Goal: Task Accomplishment & Management: Understand process/instructions

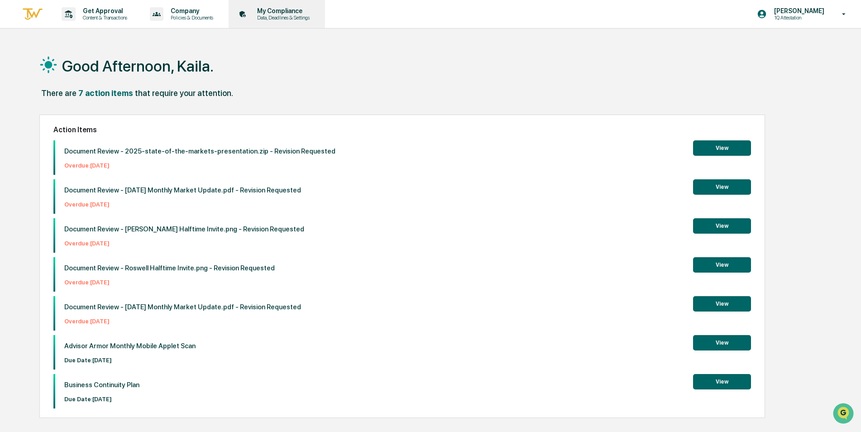
click at [282, 9] on p "My Compliance" at bounding box center [282, 10] width 64 height 7
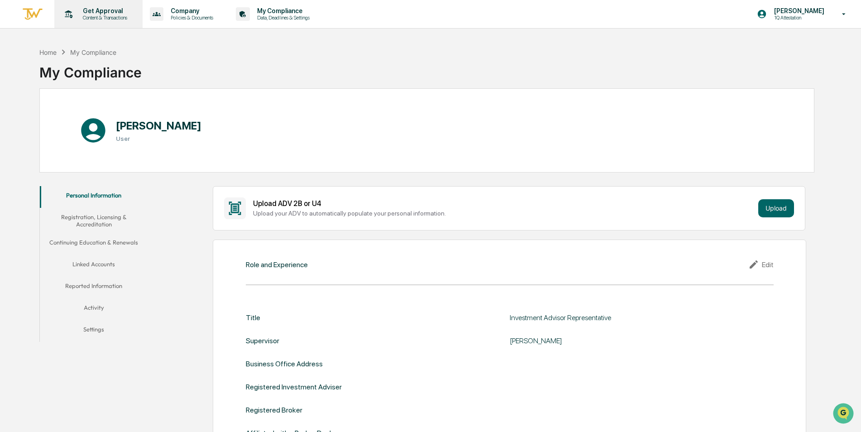
click at [125, 4] on div "Get Approval Content & Transactions" at bounding box center [97, 14] width 79 height 28
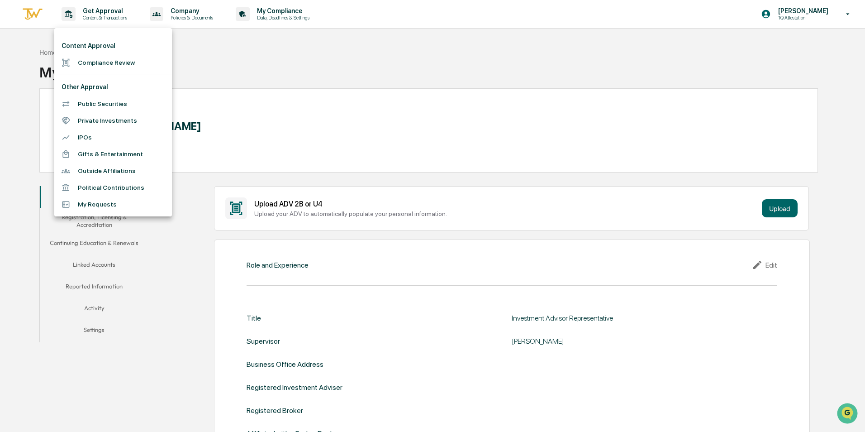
click at [209, 20] on div at bounding box center [432, 216] width 865 height 432
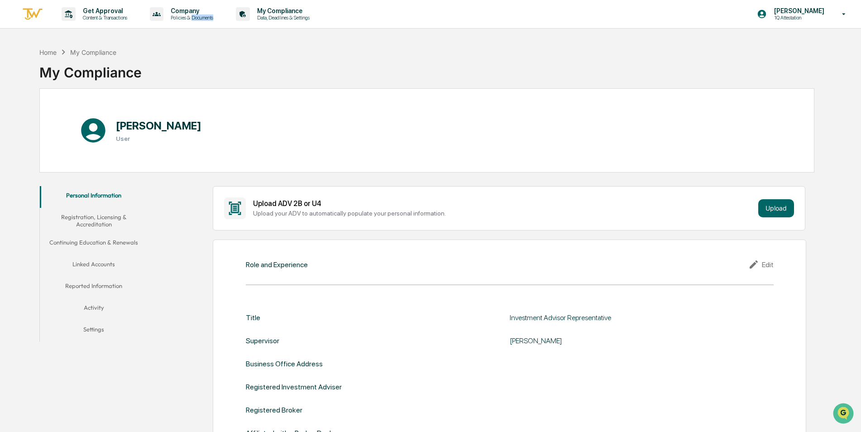
click at [209, 20] on p "Policies & Documents" at bounding box center [190, 17] width 54 height 6
drag, startPoint x: 209, startPoint y: 20, endPoint x: 293, endPoint y: 24, distance: 83.8
click at [293, 24] on div at bounding box center [432, 216] width 865 height 432
click at [292, 13] on p "My Compliance" at bounding box center [282, 10] width 64 height 7
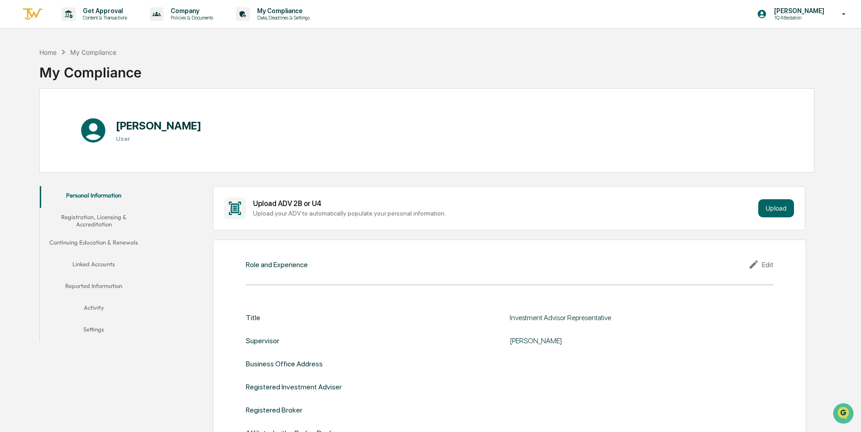
click at [24, 15] on img at bounding box center [33, 14] width 22 height 15
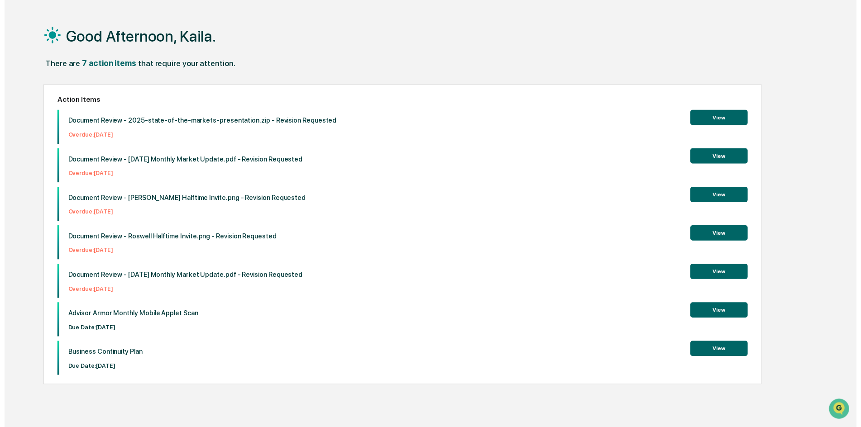
scroll to position [43, 0]
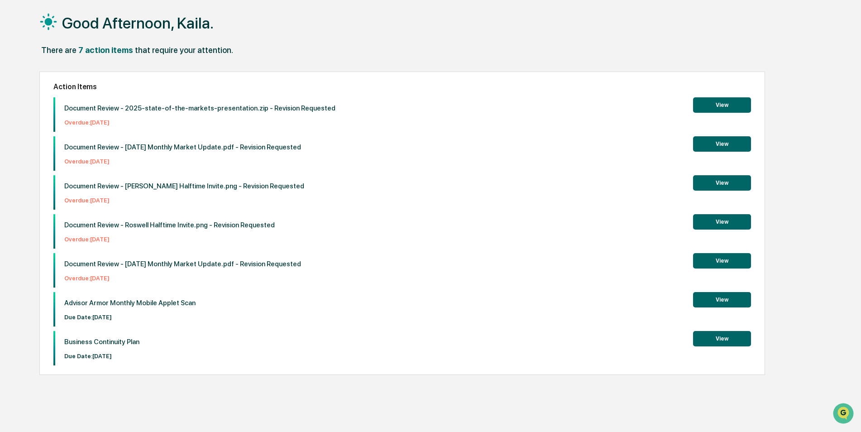
click at [744, 301] on button "View" at bounding box center [722, 299] width 58 height 15
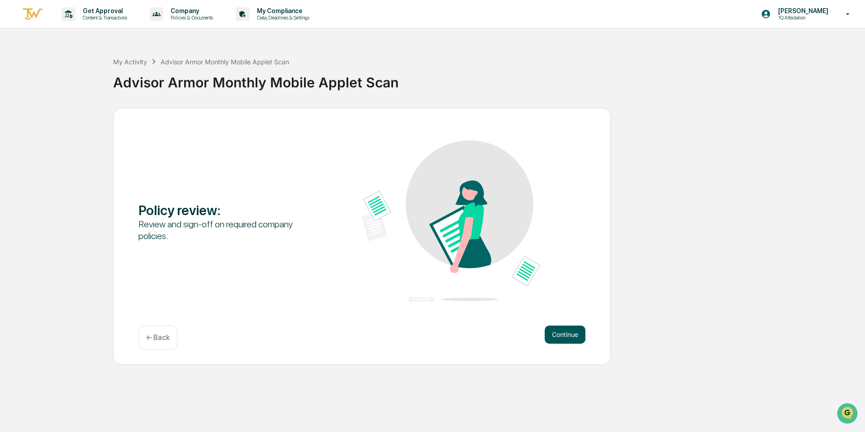
click at [561, 336] on button "Continue" at bounding box center [565, 334] width 41 height 18
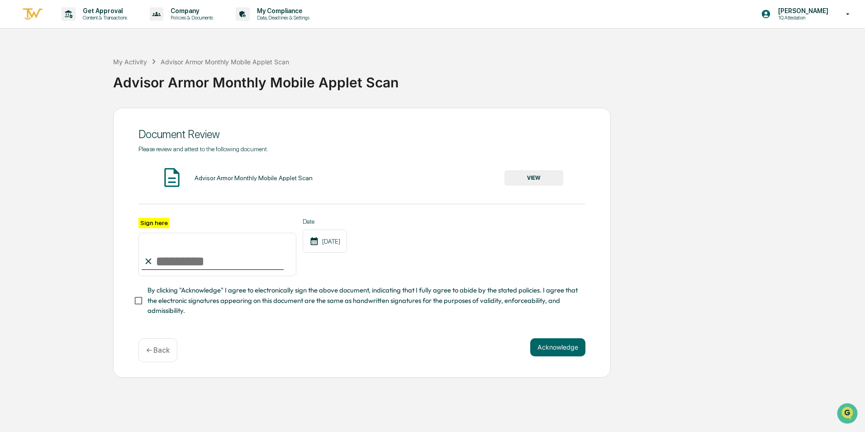
click at [216, 262] on input "Sign here" at bounding box center [218, 254] width 158 height 43
type input "**********"
click at [522, 178] on button "VIEW" at bounding box center [534, 177] width 59 height 15
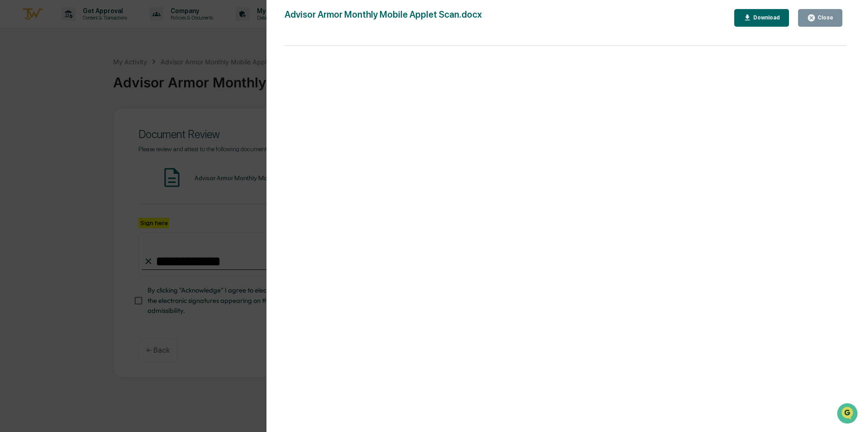
click at [819, 11] on button "Close" at bounding box center [820, 18] width 44 height 18
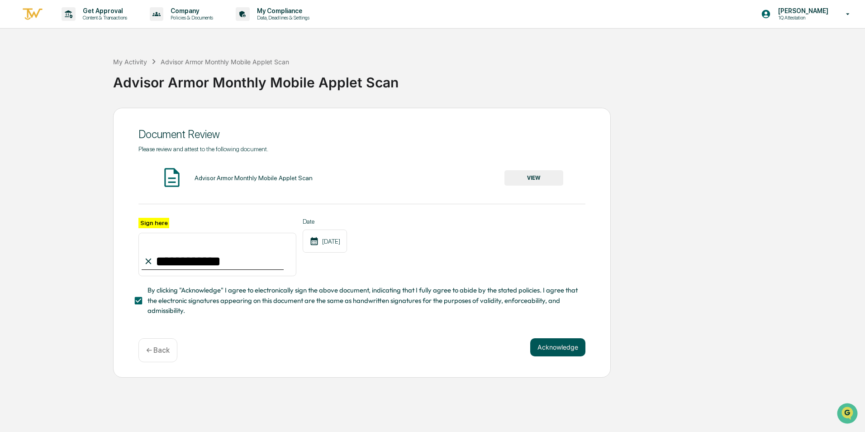
click at [565, 350] on button "Acknowledge" at bounding box center [558, 347] width 55 height 18
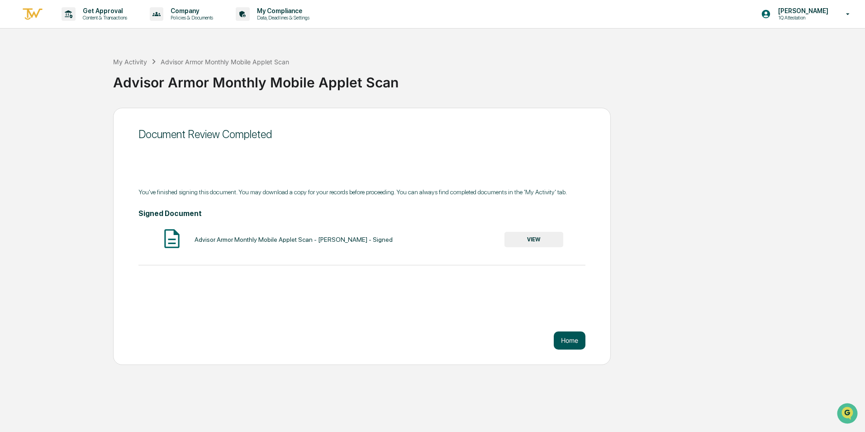
click at [583, 336] on button "Home" at bounding box center [570, 340] width 32 height 18
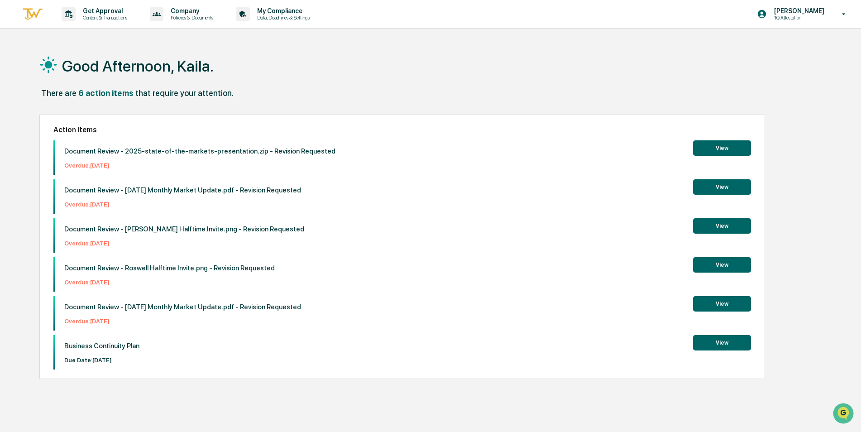
click at [733, 344] on button "View" at bounding box center [722, 342] width 58 height 15
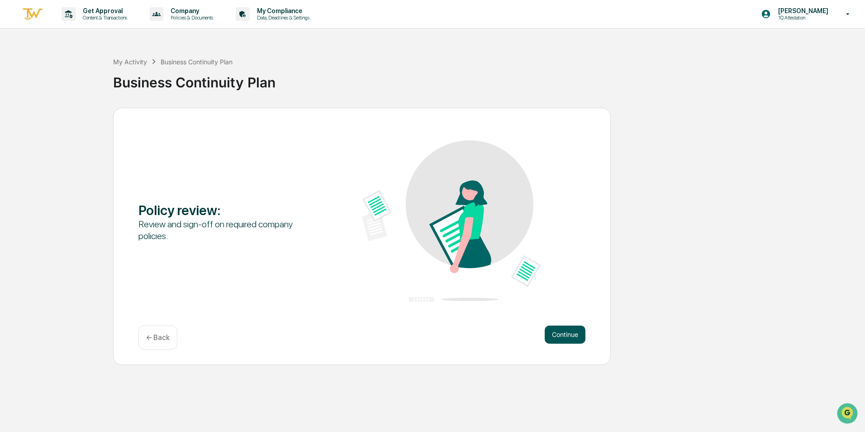
click at [556, 331] on button "Continue" at bounding box center [565, 334] width 41 height 18
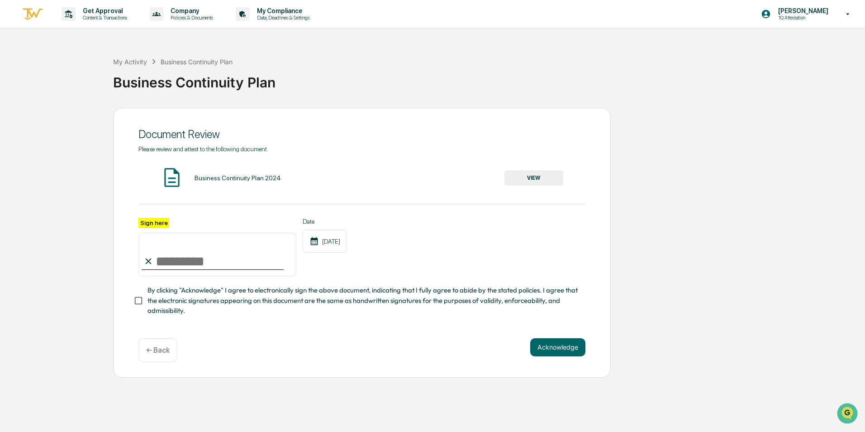
click at [512, 172] on button "VIEW" at bounding box center [534, 177] width 59 height 15
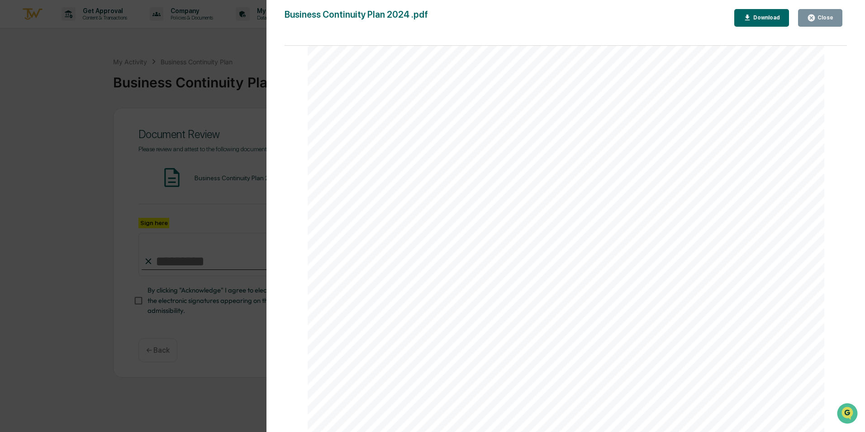
scroll to position [815, 0]
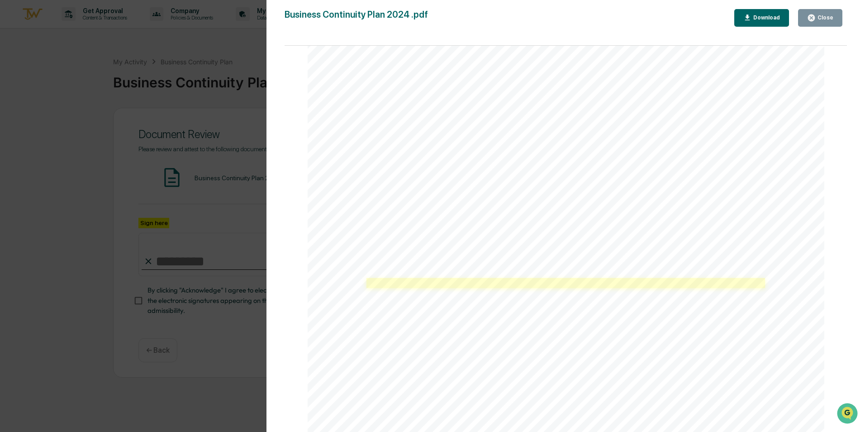
click at [418, 285] on link at bounding box center [566, 283] width 399 height 10
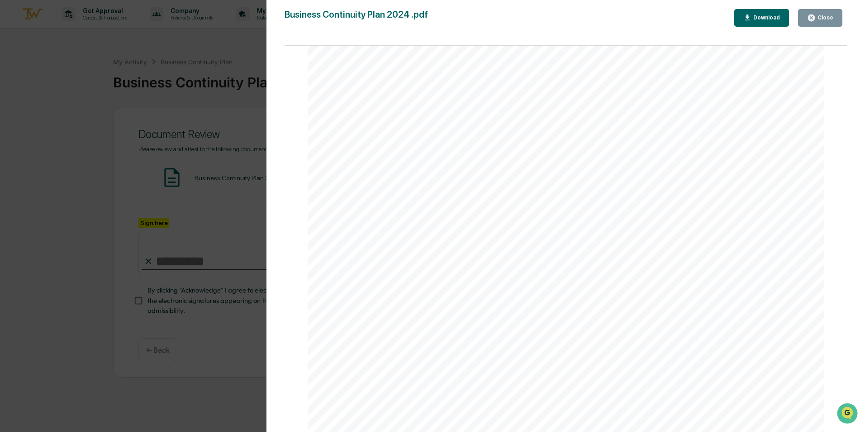
scroll to position [12884, 0]
click at [831, 20] on div "Close" at bounding box center [825, 17] width 18 height 6
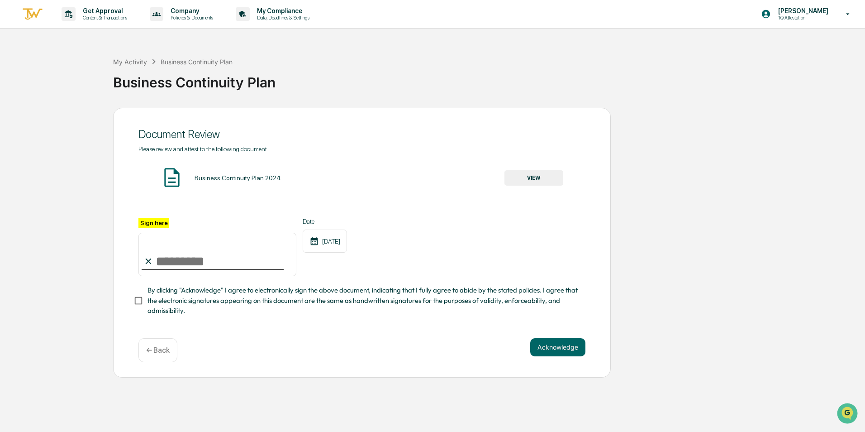
click at [226, 259] on input "Sign here" at bounding box center [218, 254] width 158 height 43
type input "**********"
click at [568, 353] on button "Acknowledge" at bounding box center [558, 347] width 55 height 18
